Goal: Transaction & Acquisition: Purchase product/service

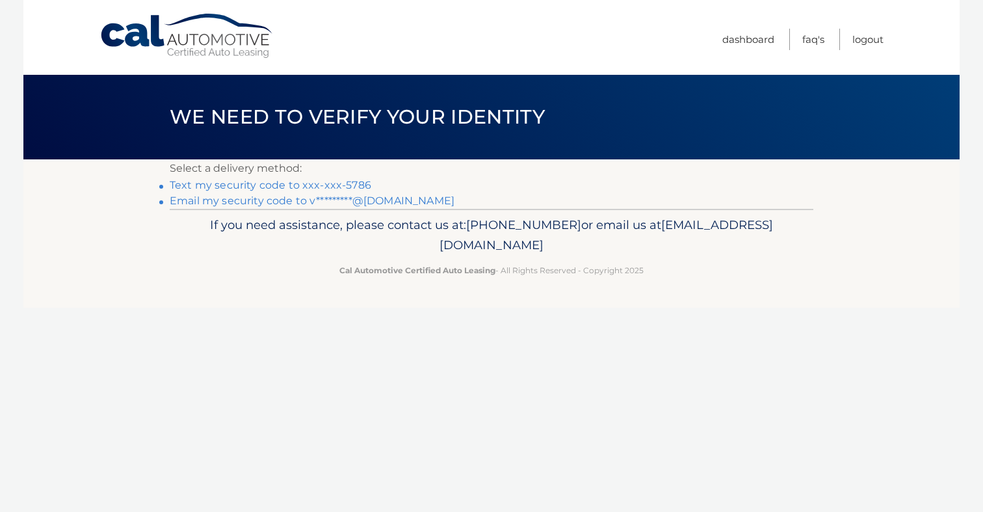
click at [289, 187] on link "Text my security code to xxx-xxx-5786" at bounding box center [271, 185] width 202 height 12
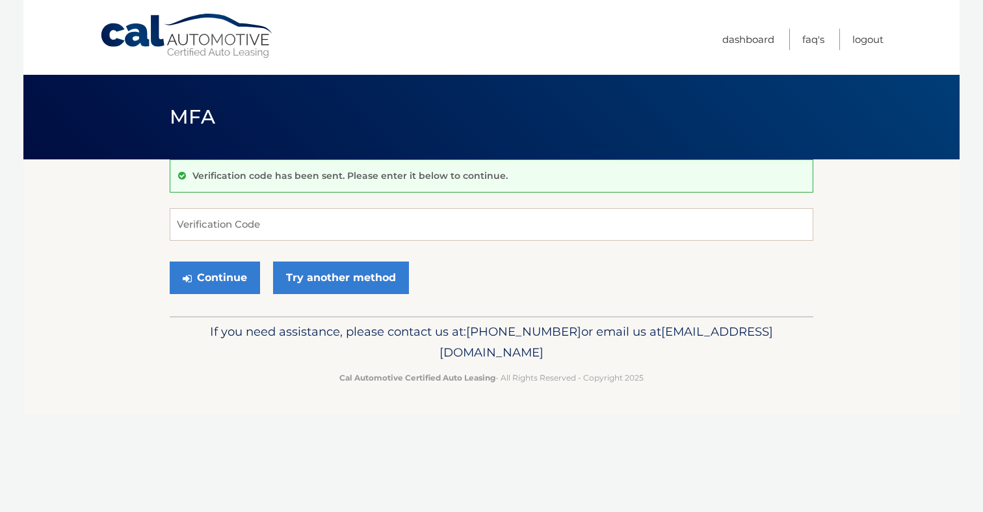
click at [278, 230] on input "Verification Code" at bounding box center [492, 224] width 644 height 33
type input "271866"
click at [248, 281] on button "Continue" at bounding box center [215, 277] width 90 height 33
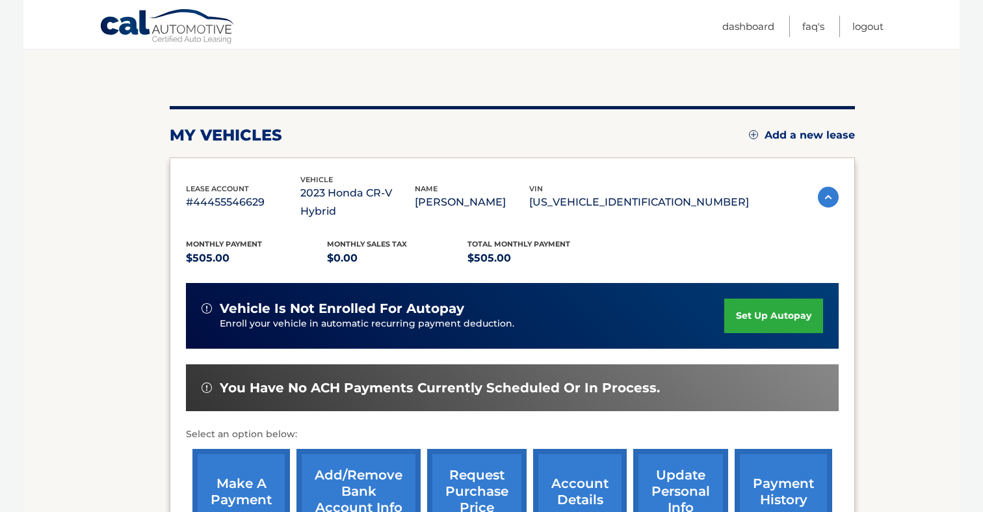
scroll to position [119, 0]
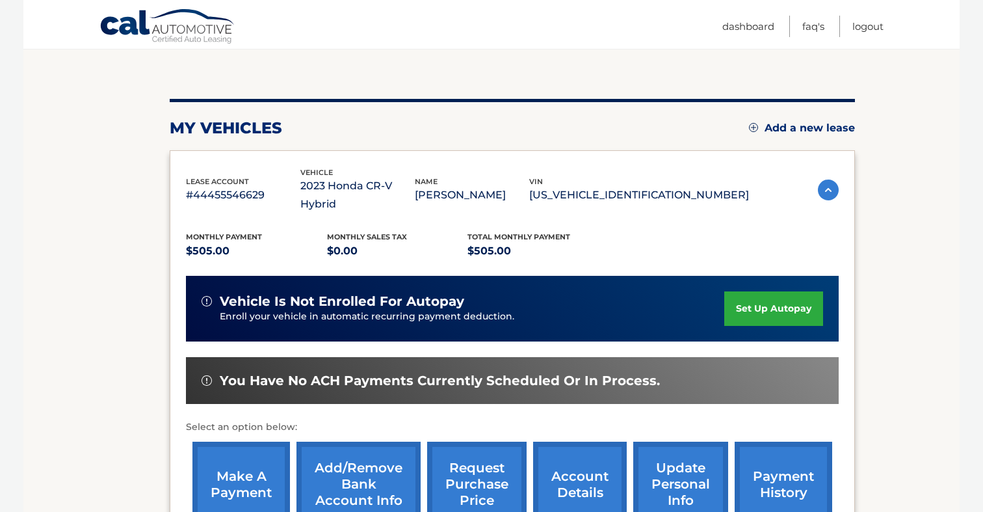
click at [755, 296] on link "set up autopay" at bounding box center [773, 308] width 99 height 34
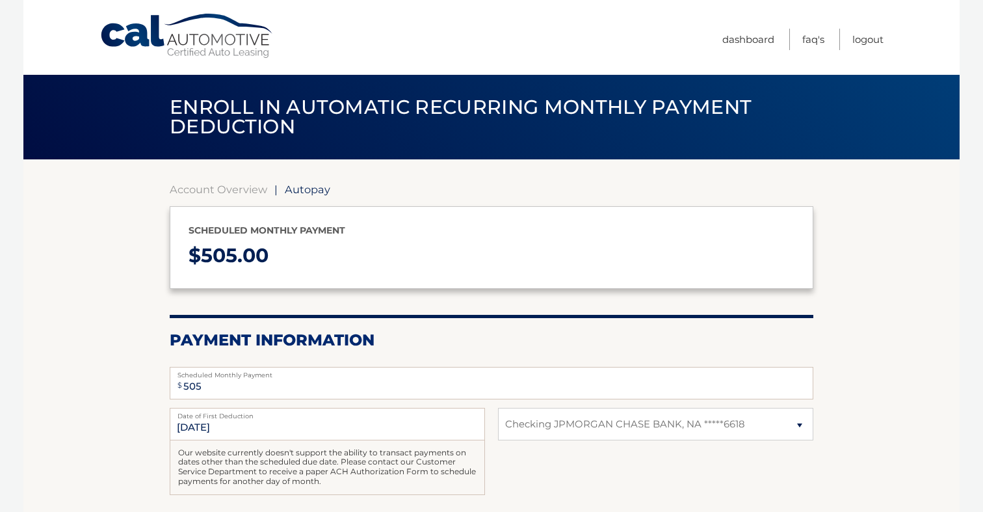
select select "OTgzNTQzNGMtYTdiZS00NDhjLWEzNTMtYmI1MjllNmRjNTg4"
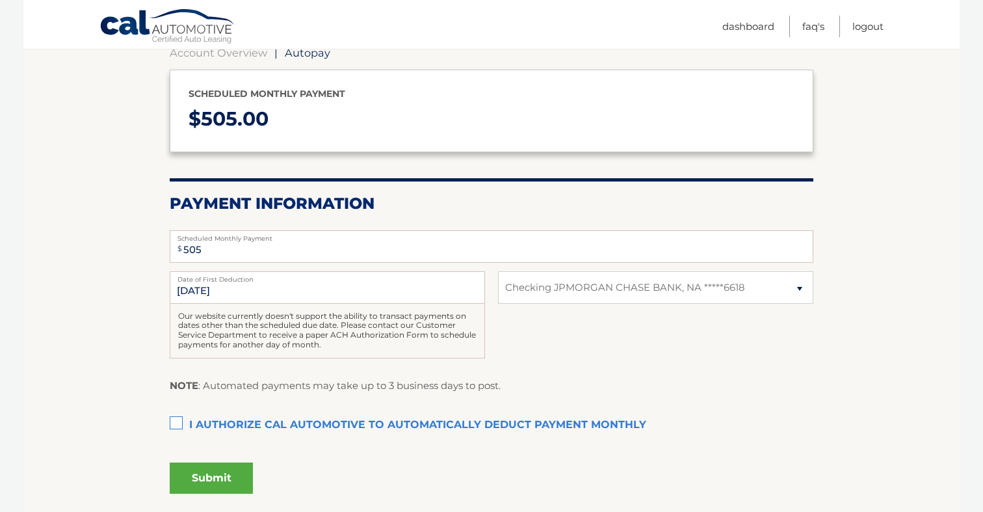
scroll to position [162, 0]
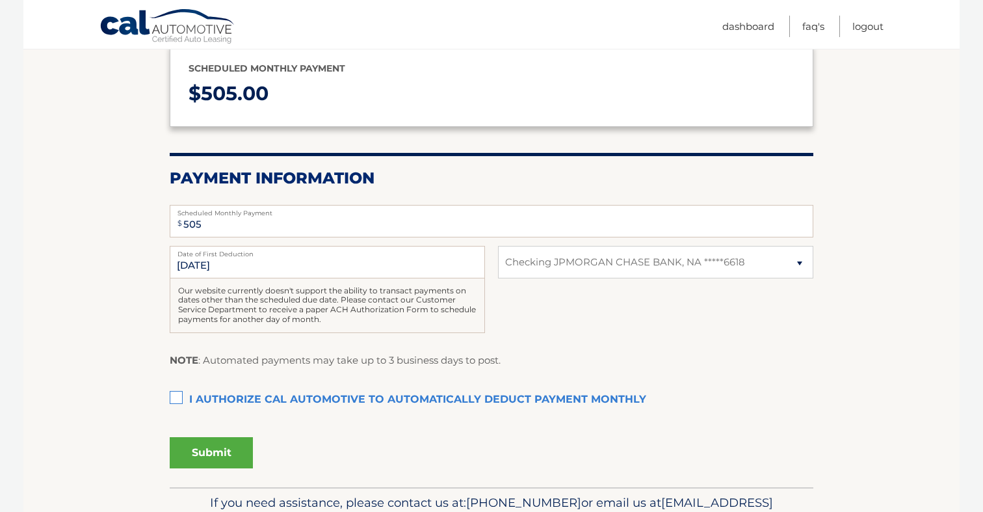
click at [174, 402] on label "I authorize cal automotive to automatically deduct payment monthly This checkbo…" at bounding box center [492, 400] width 644 height 26
click at [0, 0] on input "I authorize cal automotive to automatically deduct payment monthly This checkbo…" at bounding box center [0, 0] width 0 height 0
click at [242, 441] on button "Submit" at bounding box center [211, 452] width 83 height 31
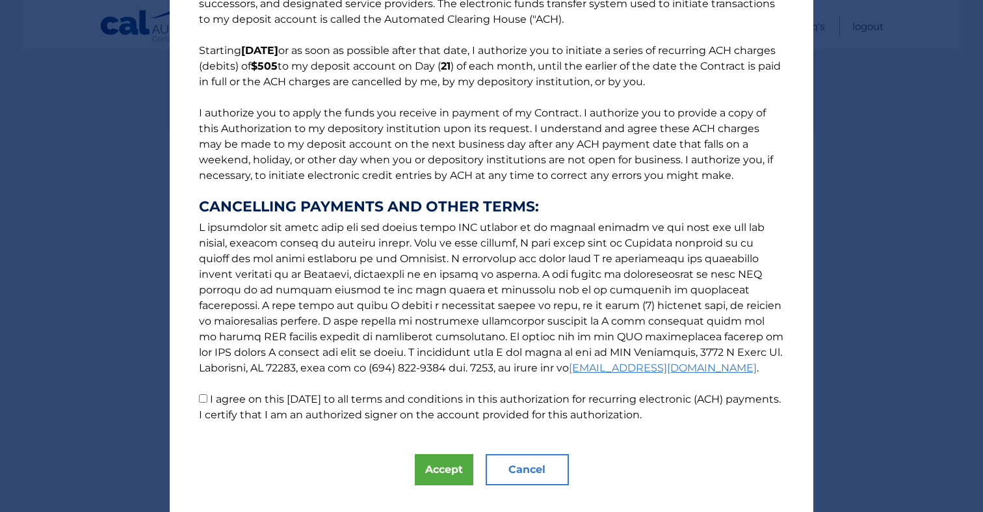
scroll to position [102, 0]
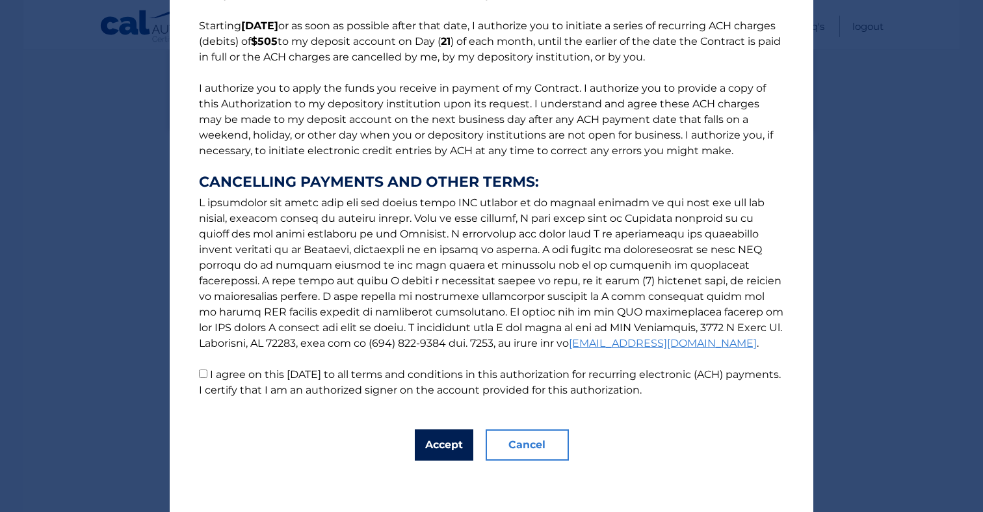
click at [456, 450] on button "Accept" at bounding box center [444, 444] width 59 height 31
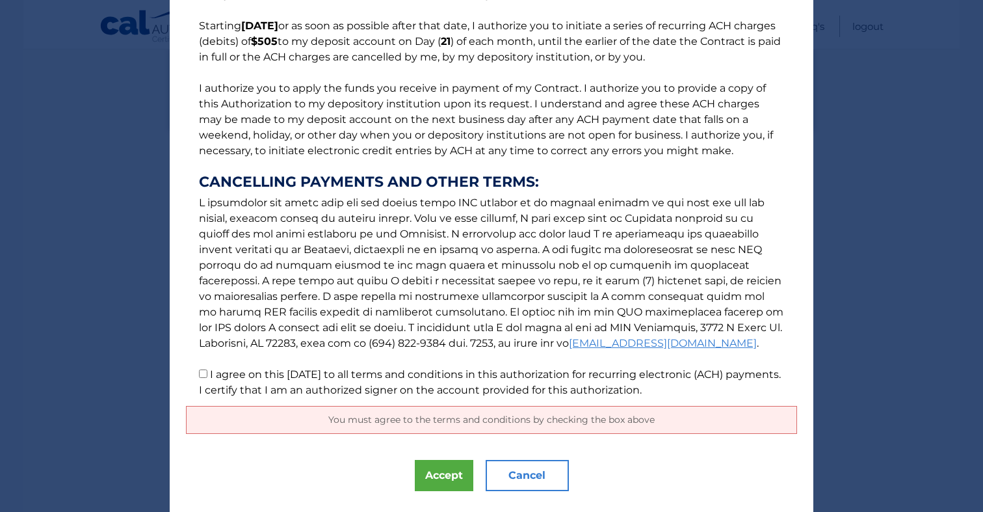
click at [209, 372] on label "I agree on this 09/14/2025 to all terms and conditions in this authorization fo…" at bounding box center [490, 382] width 582 height 28
click at [207, 372] on input "I agree on this 09/14/2025 to all terms and conditions in this authorization fo…" at bounding box center [203, 373] width 8 height 8
checkbox input "true"
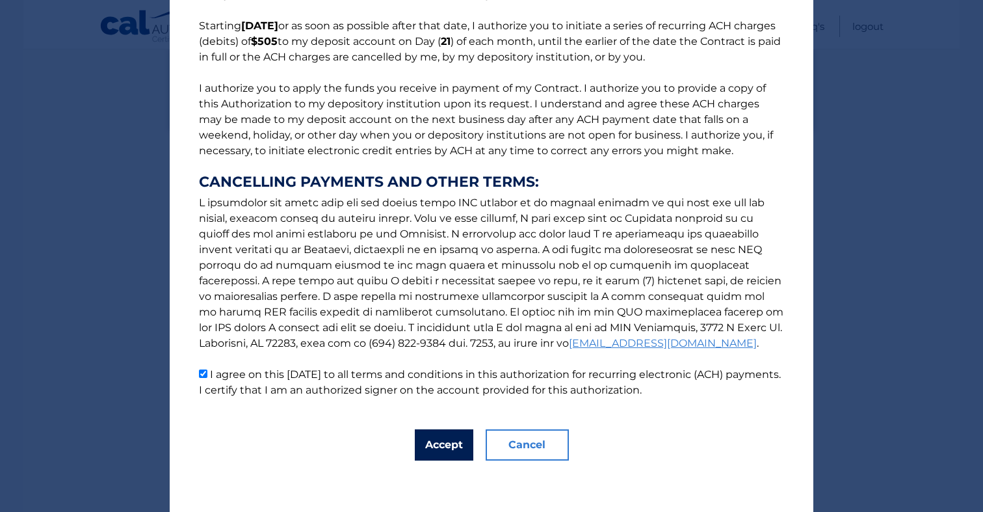
click at [441, 450] on button "Accept" at bounding box center [444, 444] width 59 height 31
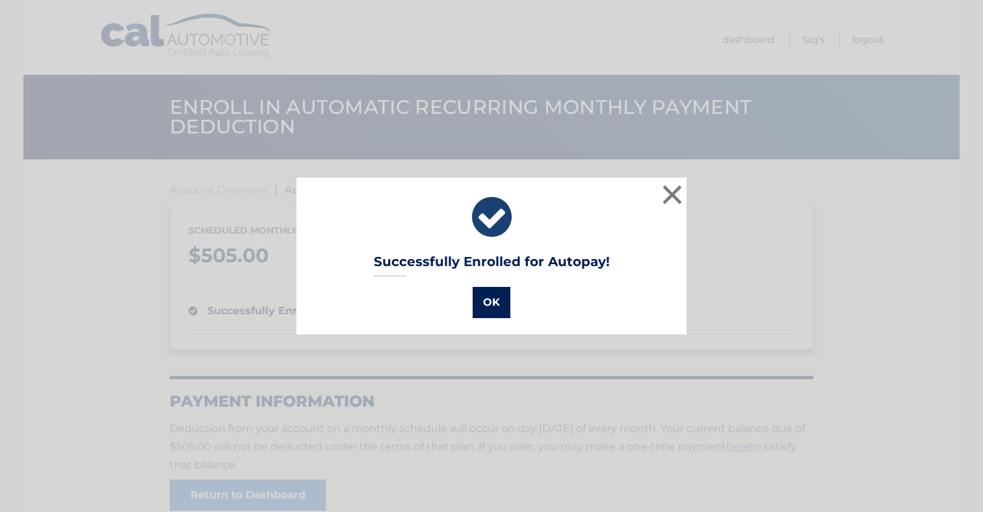
click at [493, 311] on button "OK" at bounding box center [492, 302] width 38 height 31
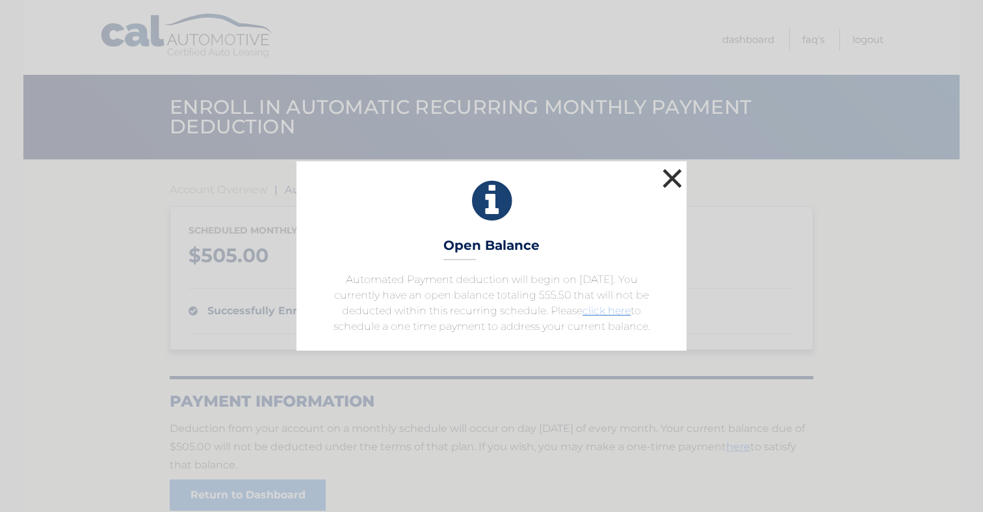
click at [677, 171] on button "×" at bounding box center [672, 178] width 26 height 26
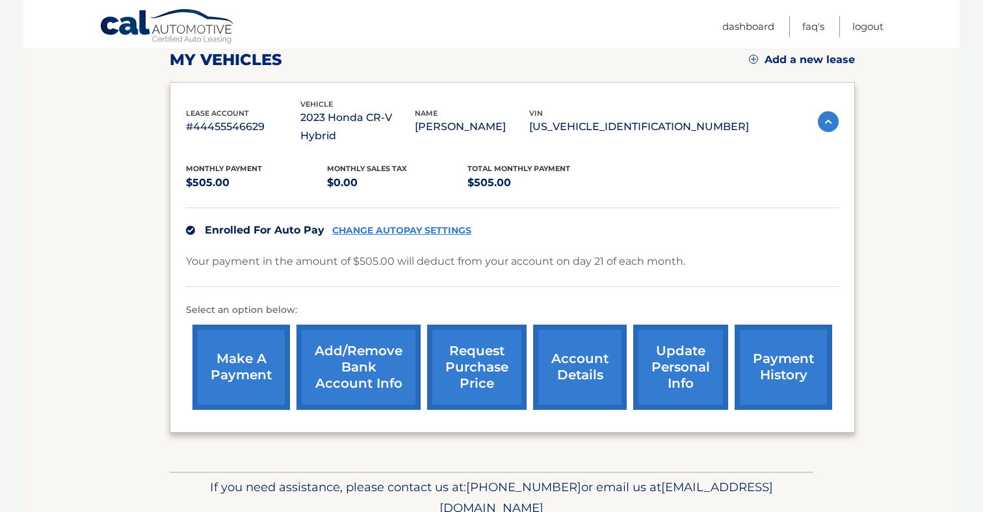
scroll to position [227, 0]
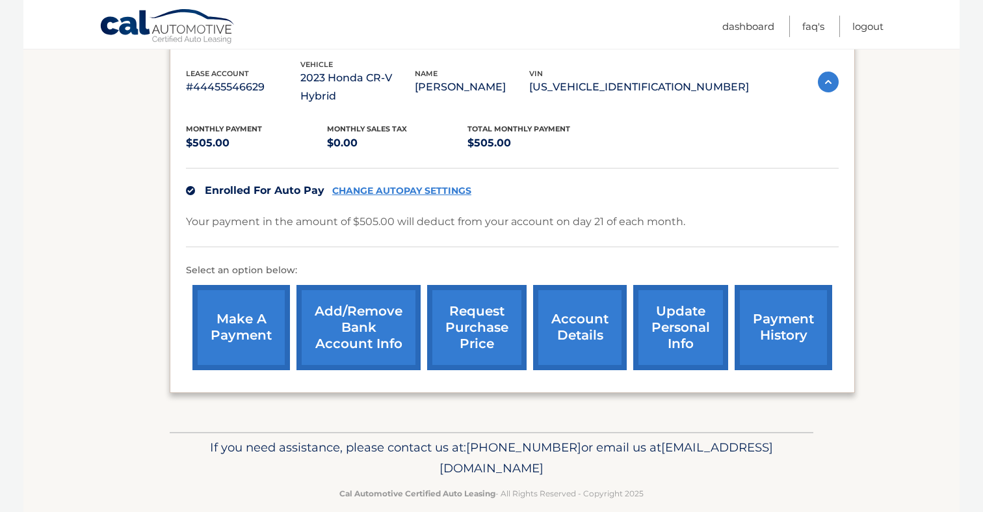
click at [235, 320] on link "make a payment" at bounding box center [241, 327] width 98 height 85
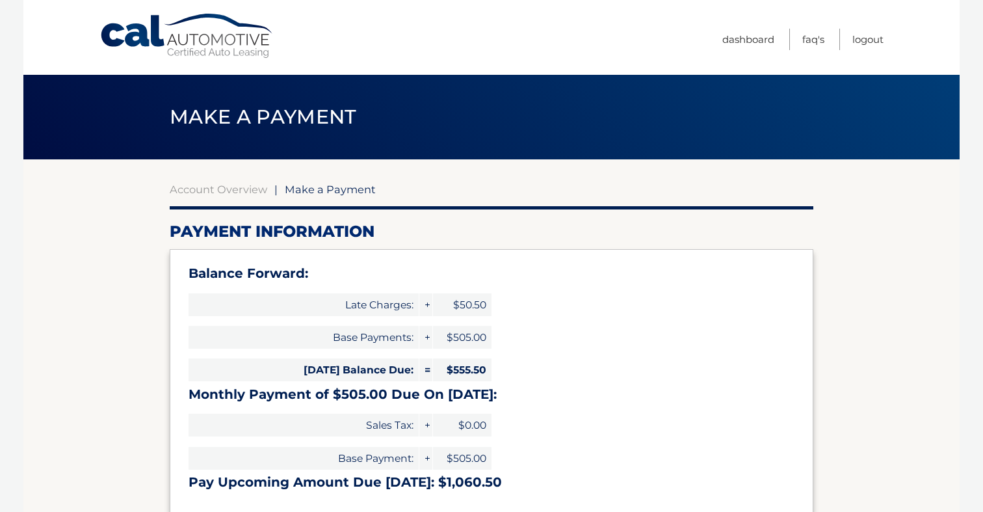
select select "OTgzNTQzNGMtYTdiZS00NDhjLWEzNTMtYmI1MjllNmRjNTg4"
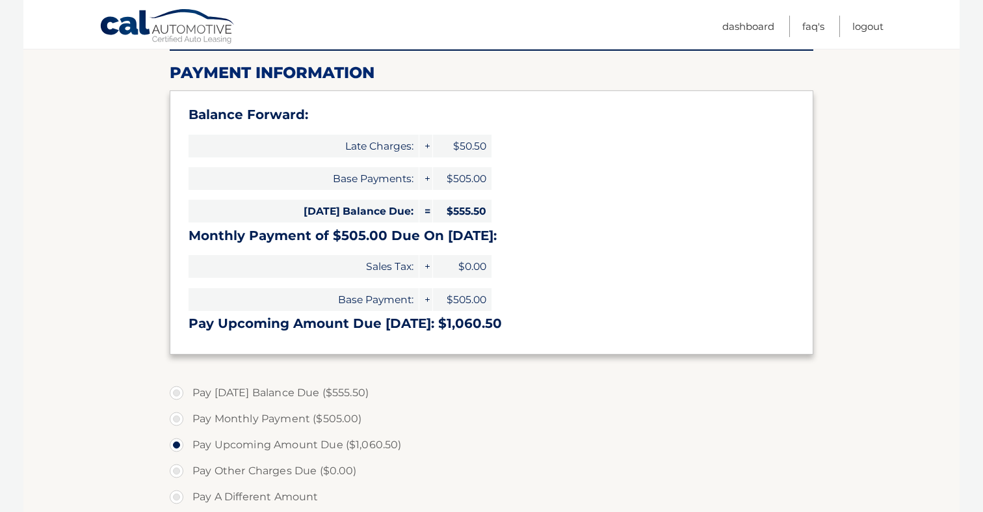
scroll to position [191, 0]
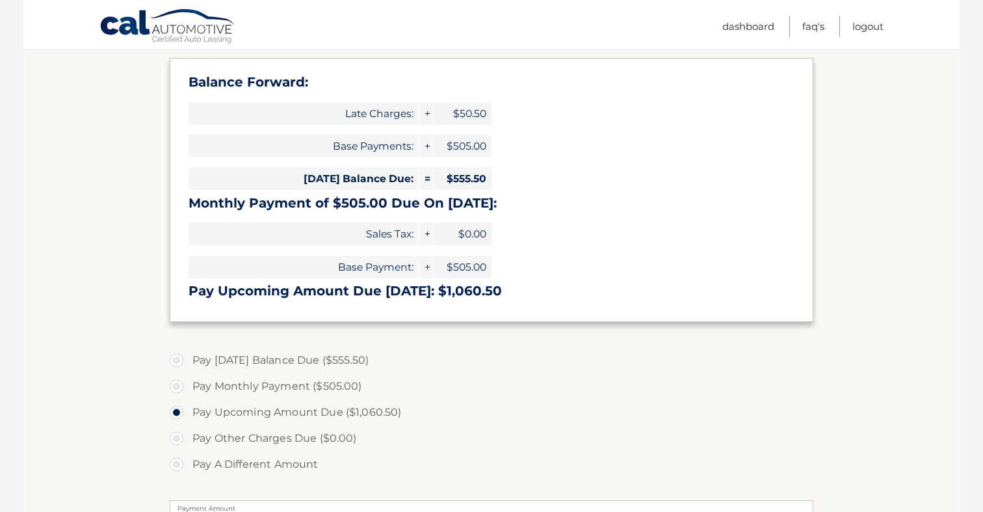
click at [171, 364] on label "Pay [DATE] Balance Due ($555.50)" at bounding box center [492, 360] width 644 height 26
click at [175, 364] on input "Pay [DATE] Balance Due ($555.50)" at bounding box center [181, 357] width 13 height 21
radio input "true"
type input "555.50"
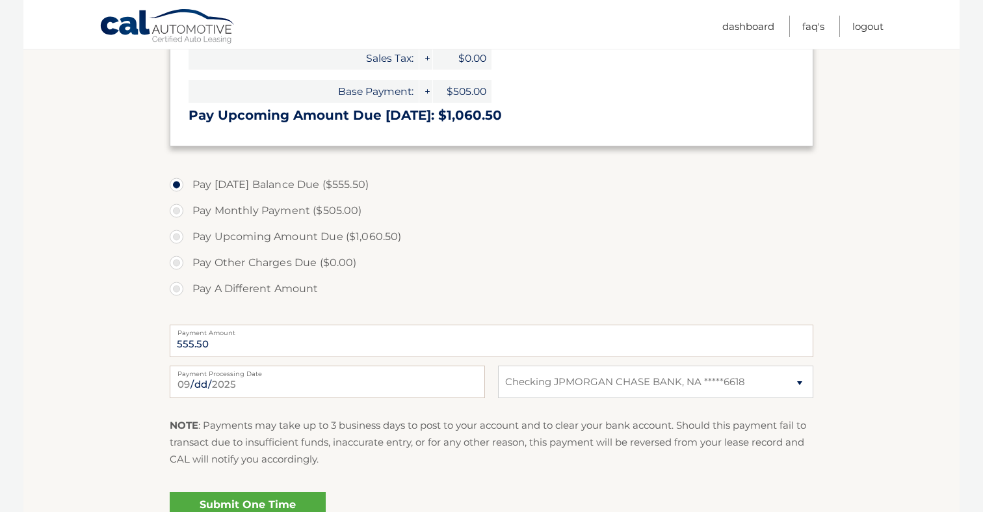
scroll to position [505, 0]
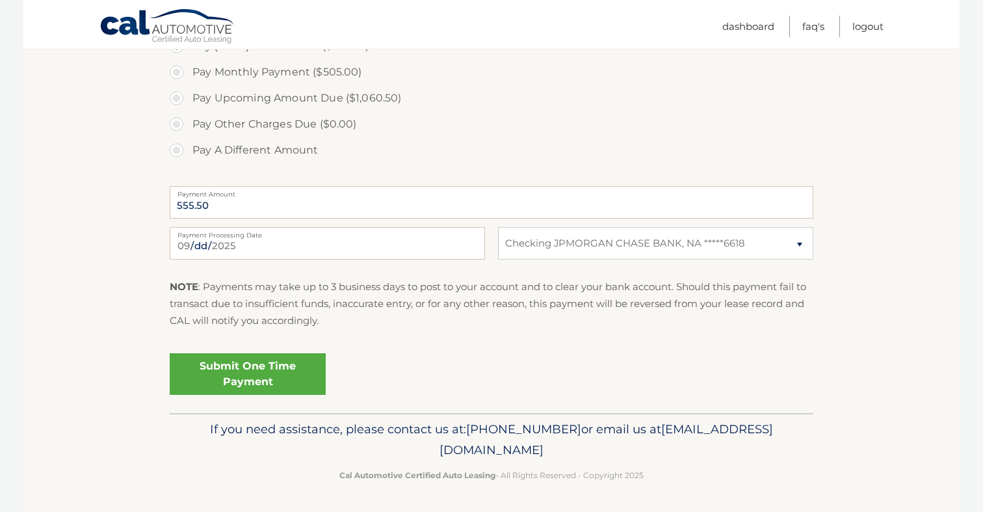
click at [298, 367] on link "Submit One Time Payment" at bounding box center [248, 374] width 156 height 42
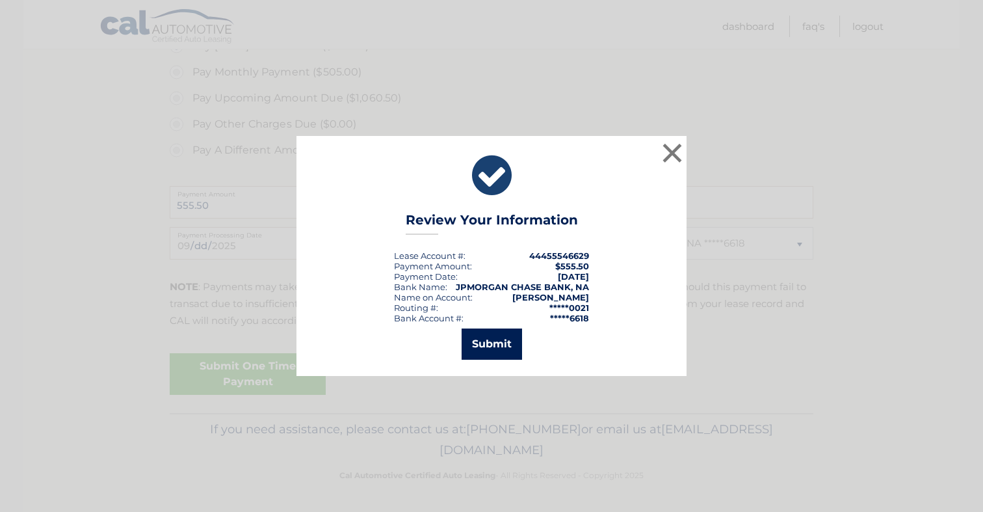
click at [472, 347] on button "Submit" at bounding box center [492, 343] width 60 height 31
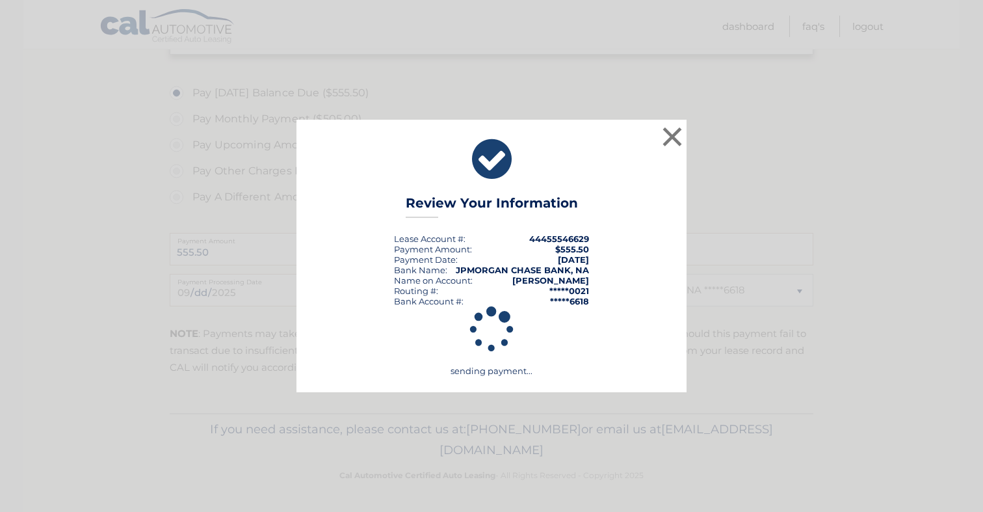
scroll to position [458, 0]
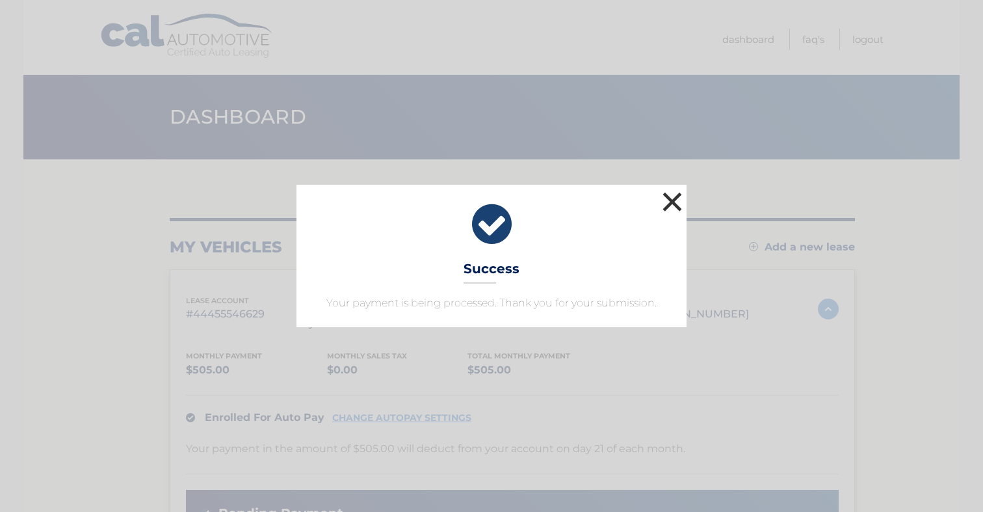
click at [668, 206] on button "×" at bounding box center [672, 202] width 26 height 26
